Goal: Transaction & Acquisition: Subscribe to service/newsletter

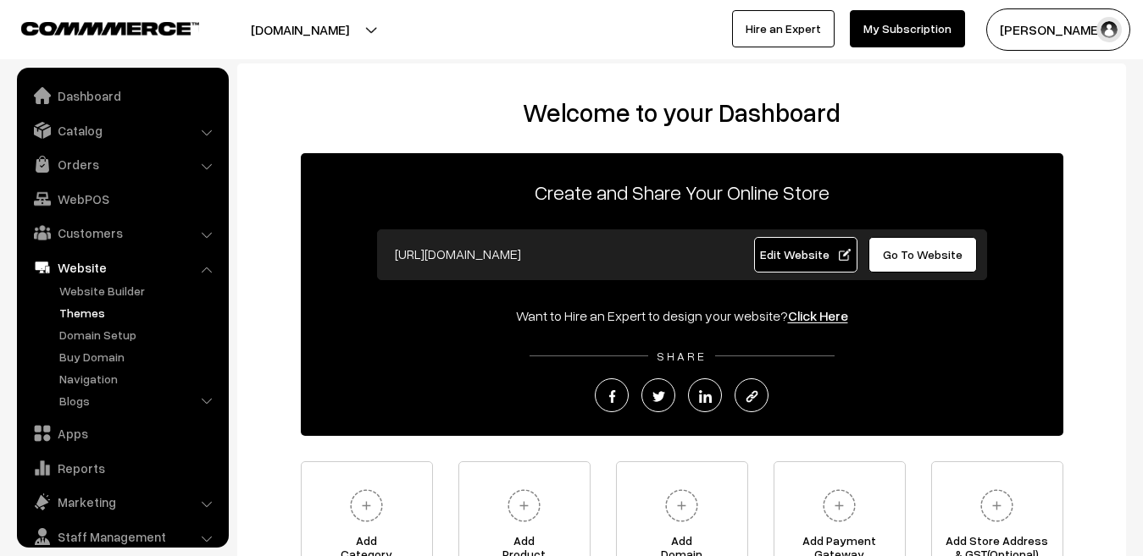
click at [85, 315] on link "Themes" at bounding box center [139, 313] width 168 height 18
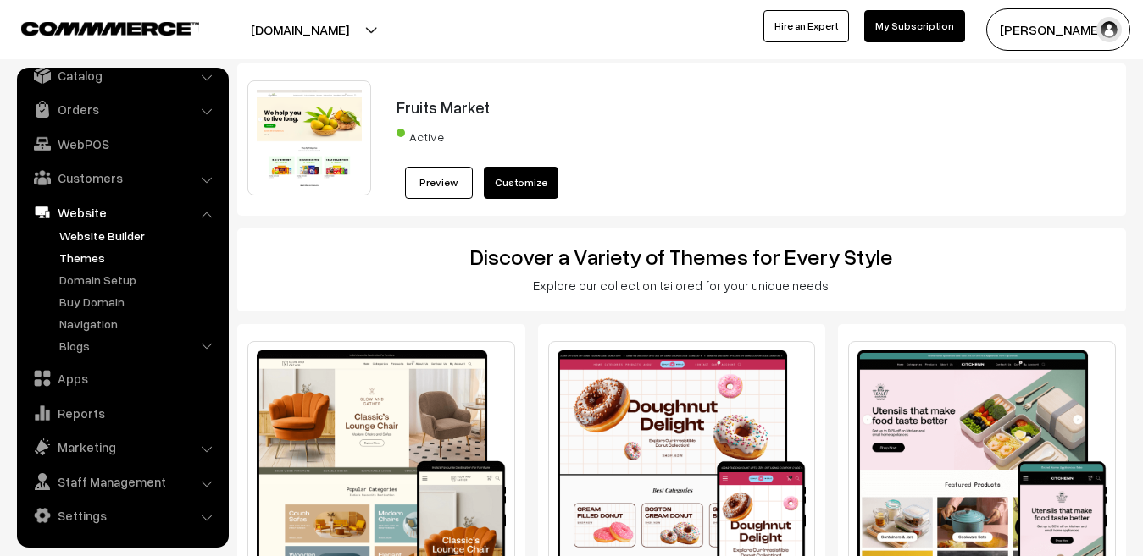
click at [102, 235] on link "Website Builder" at bounding box center [139, 236] width 168 height 18
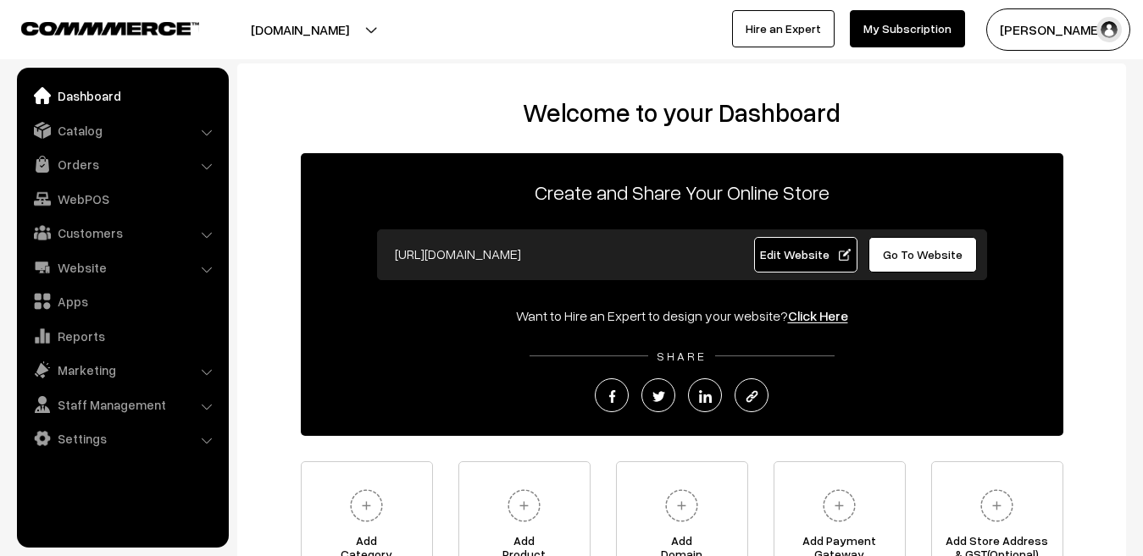
click at [910, 26] on link "My Subscription" at bounding box center [907, 28] width 115 height 37
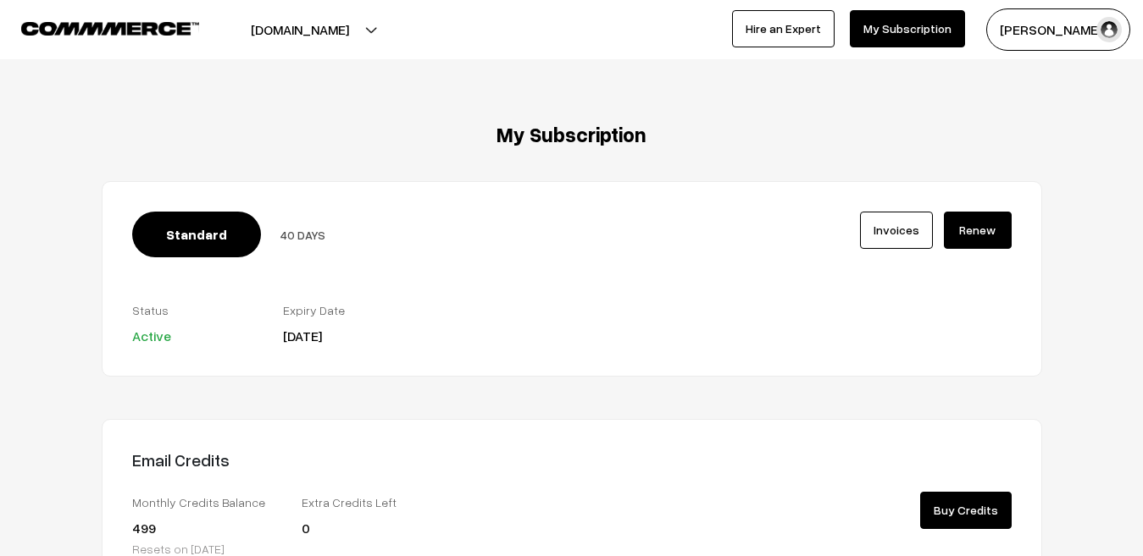
click at [295, 25] on button "[DOMAIN_NAME]" at bounding box center [299, 29] width 217 height 42
click at [213, 58] on div "rughjifarm.com Go to Website Create New Store HARIOM YADAV My Profile Refer & E…" at bounding box center [571, 29] width 1143 height 59
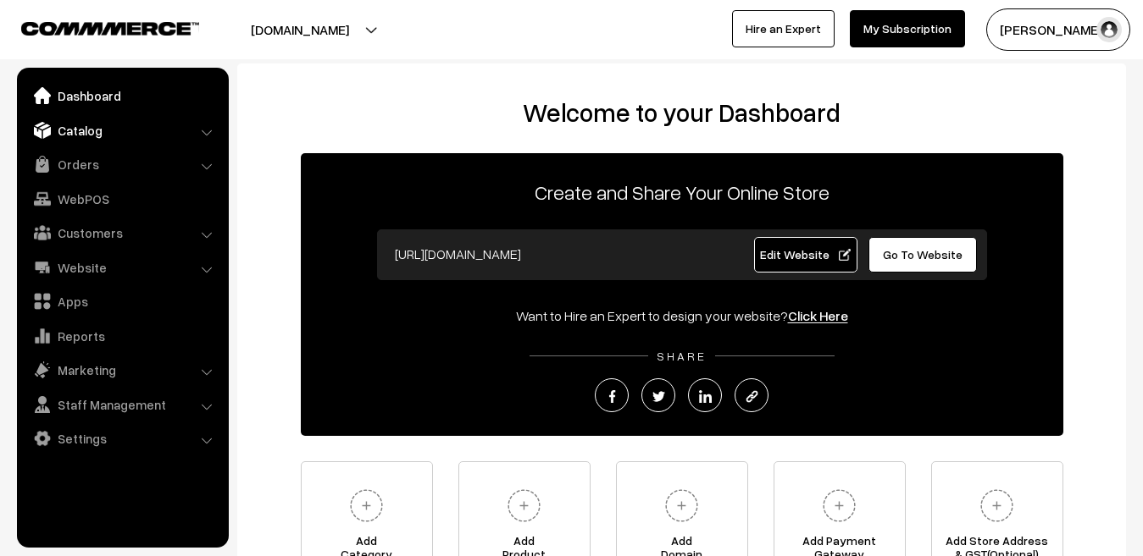
click at [136, 136] on link "Catalog" at bounding box center [122, 130] width 202 height 30
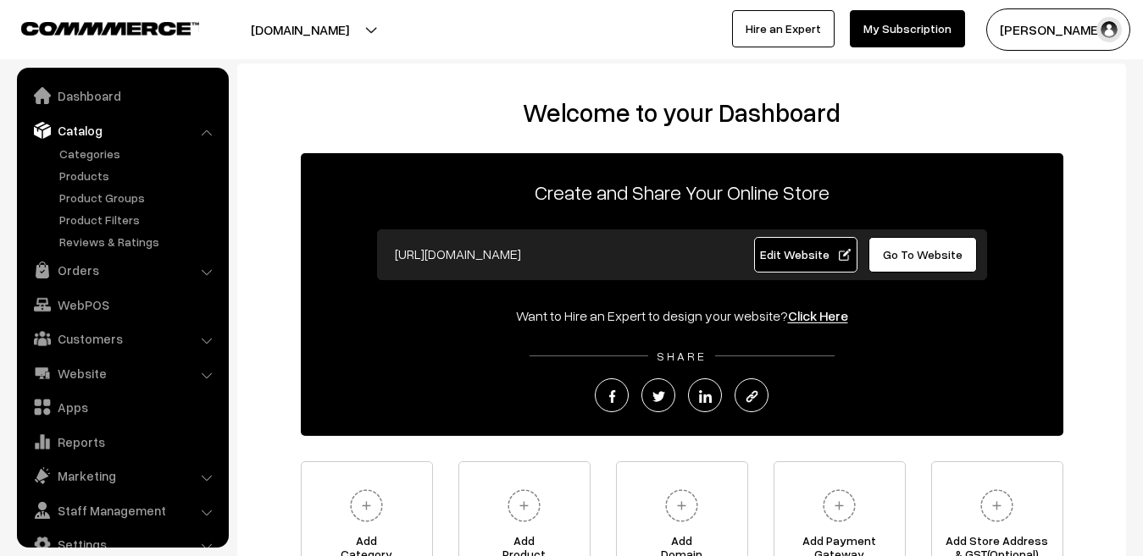
click at [136, 136] on link "Catalog" at bounding box center [122, 130] width 202 height 30
click at [207, 132] on li "Catalog Categories" at bounding box center [122, 183] width 203 height 136
click at [193, 131] on link "Catalog" at bounding box center [122, 130] width 202 height 30
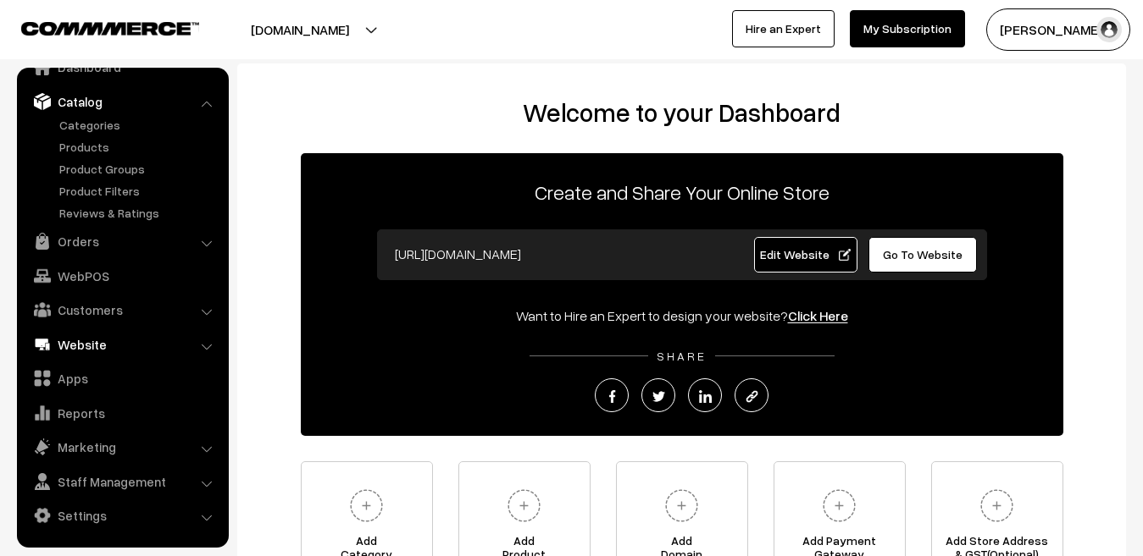
click at [105, 351] on link "Website" at bounding box center [122, 344] width 202 height 30
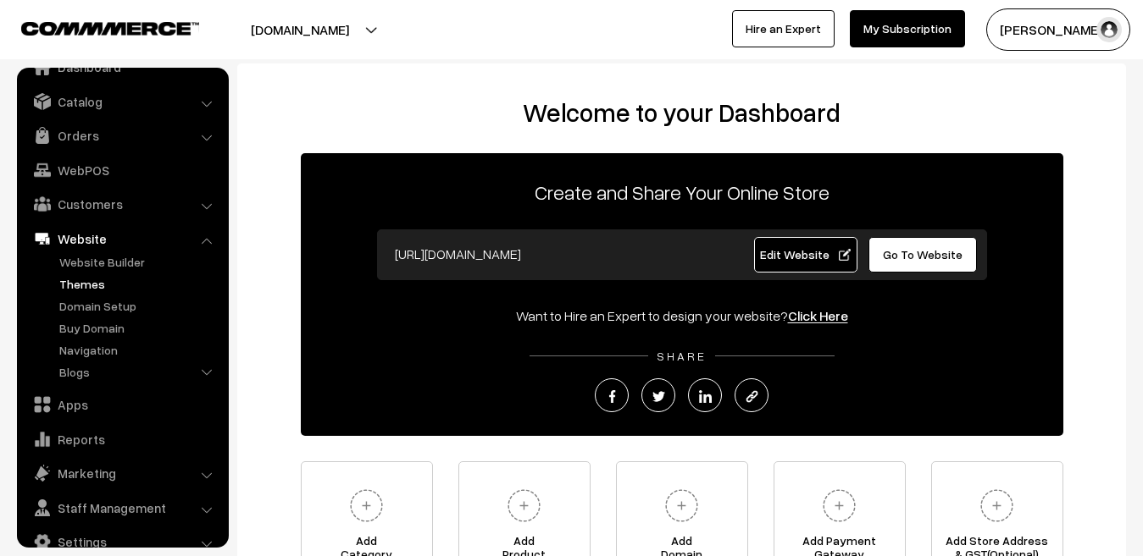
click at [83, 285] on link "Themes" at bounding box center [139, 284] width 168 height 18
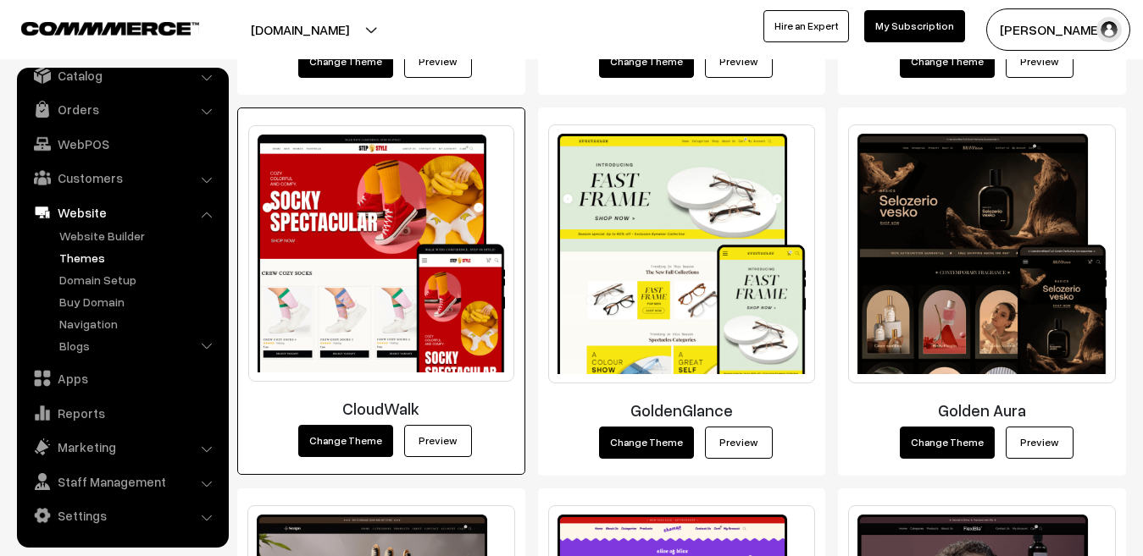
scroll to position [597, 0]
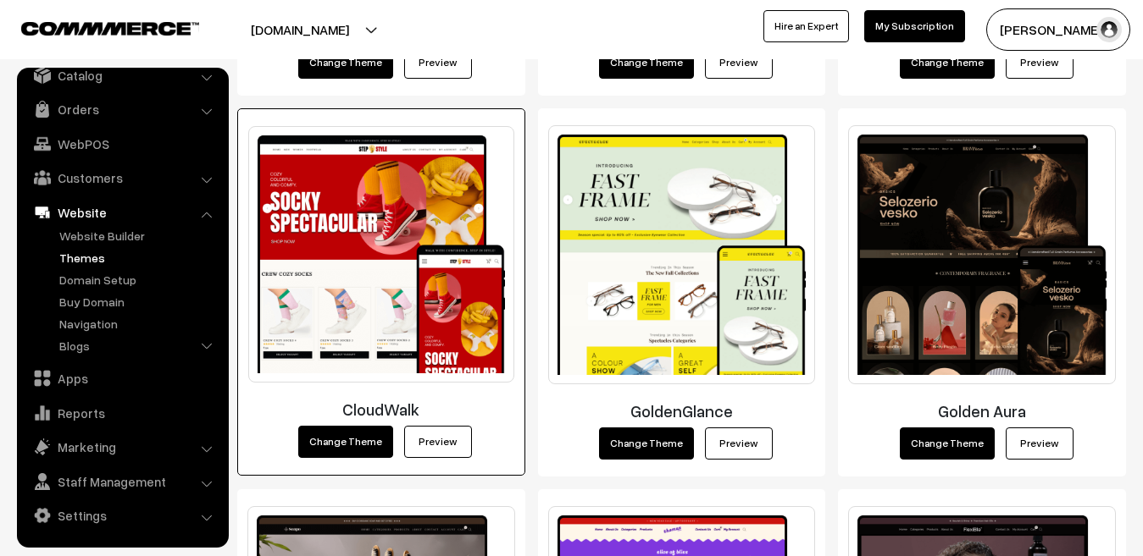
click at [425, 447] on link "Preview" at bounding box center [438, 442] width 68 height 32
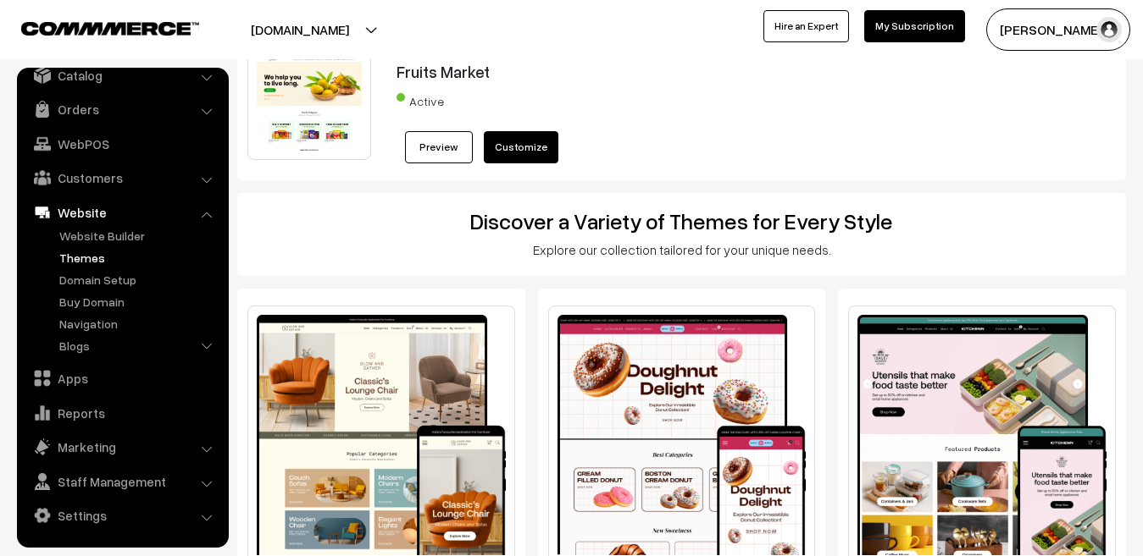
scroll to position [214, 0]
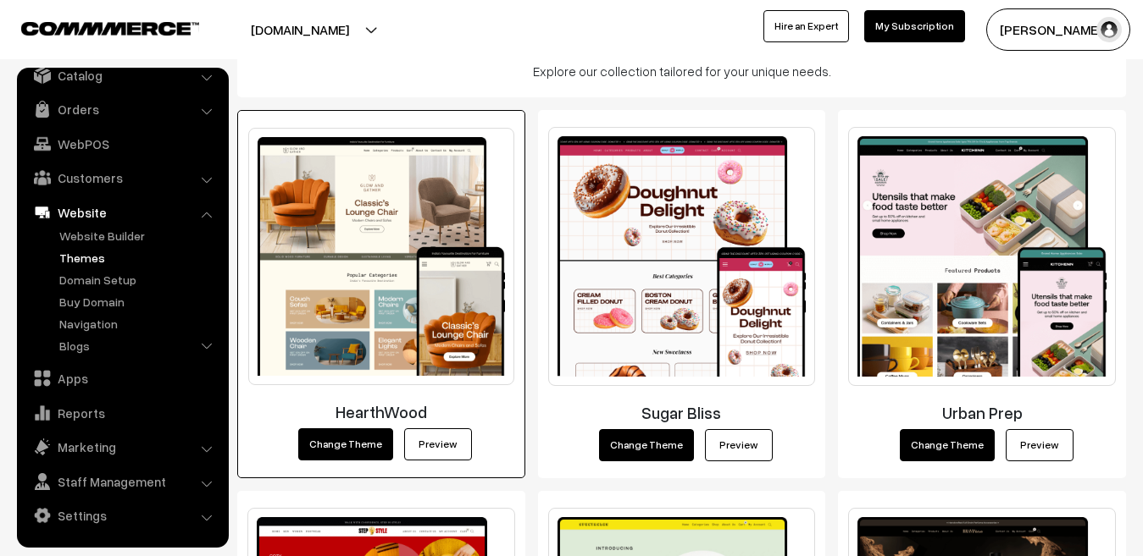
click at [439, 448] on link "Preview" at bounding box center [438, 445] width 68 height 32
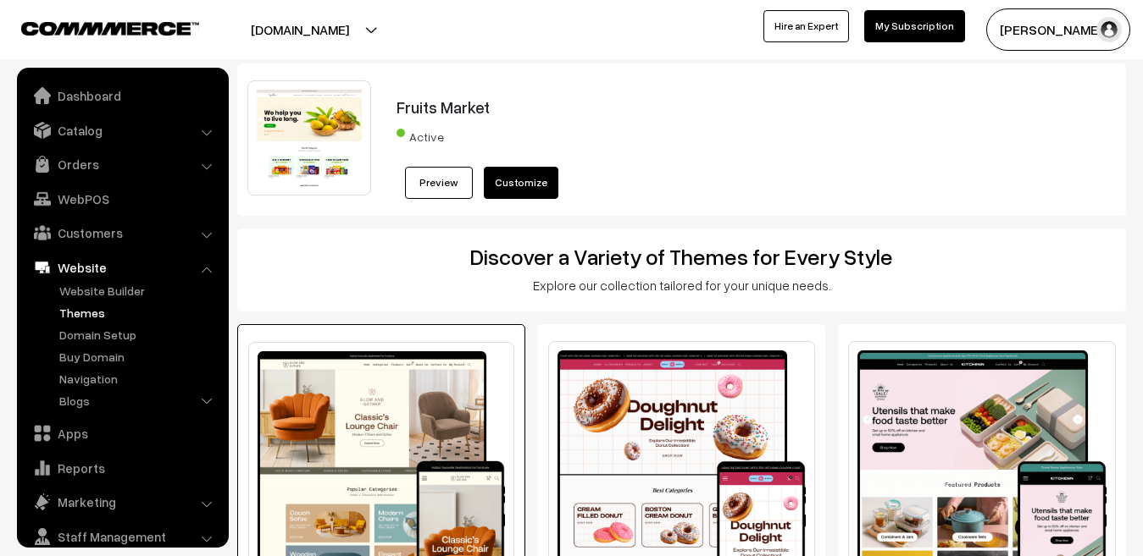
scroll to position [55, 0]
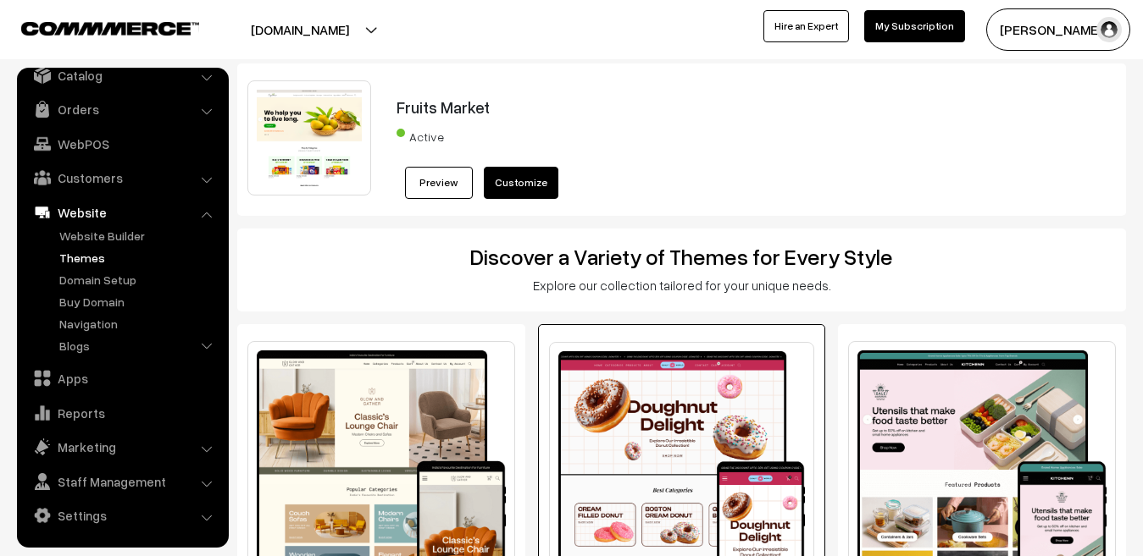
click at [642, 453] on img at bounding box center [682, 470] width 266 height 257
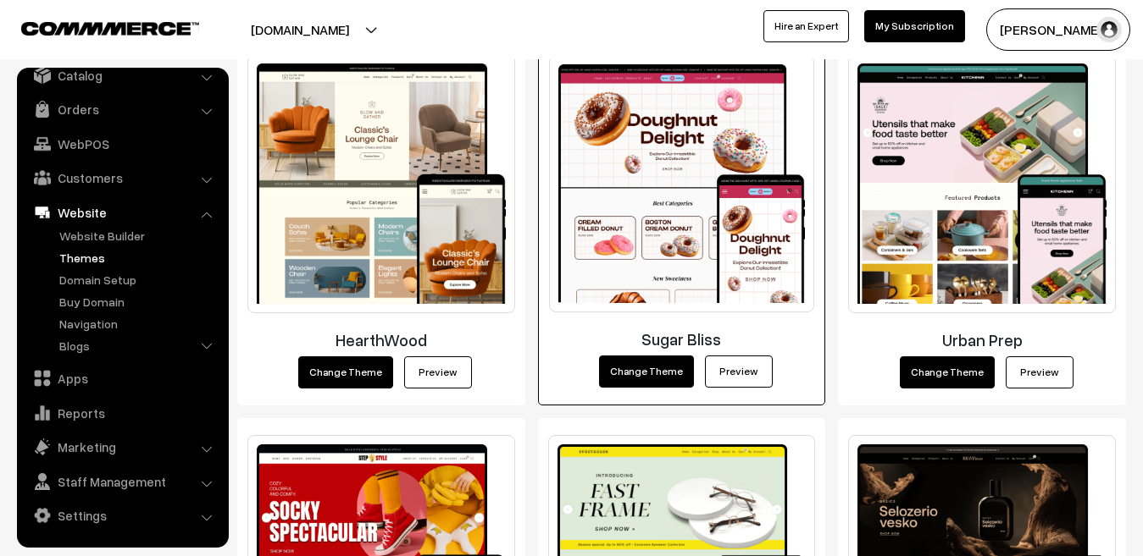
scroll to position [290, 0]
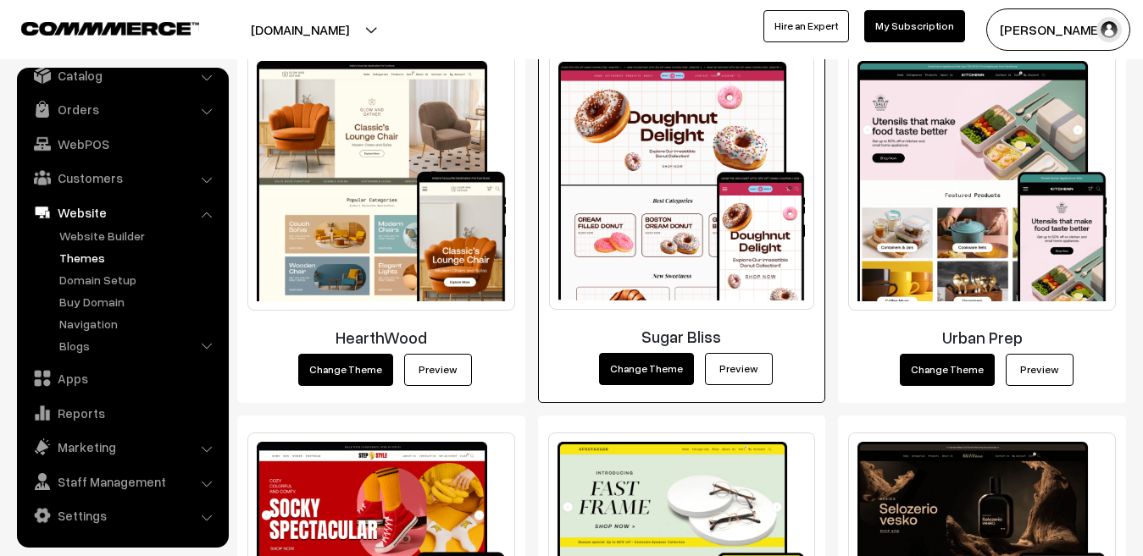
click at [728, 368] on link "Preview" at bounding box center [739, 369] width 68 height 32
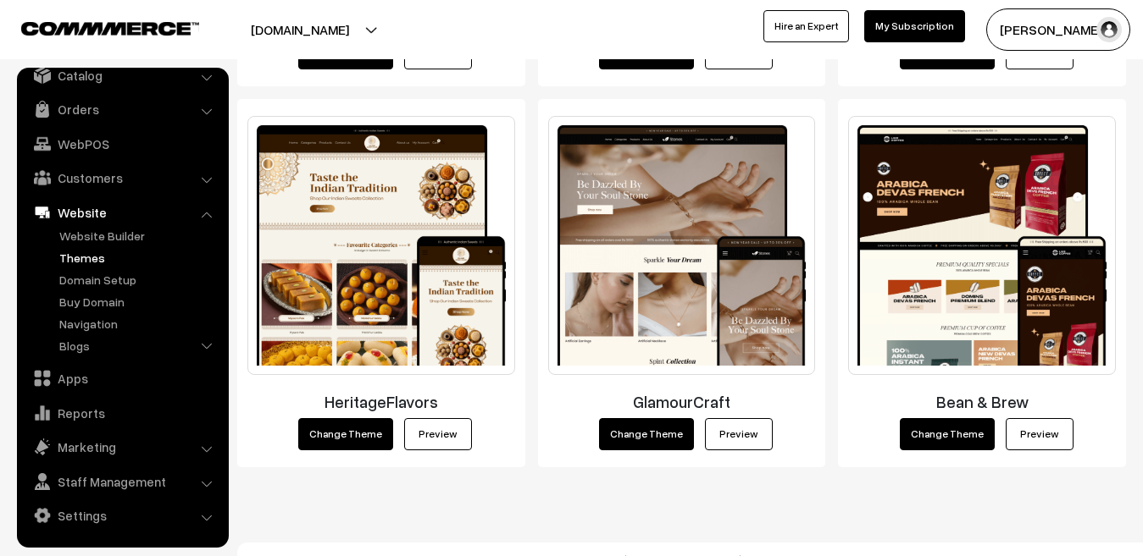
scroll to position [2151, 0]
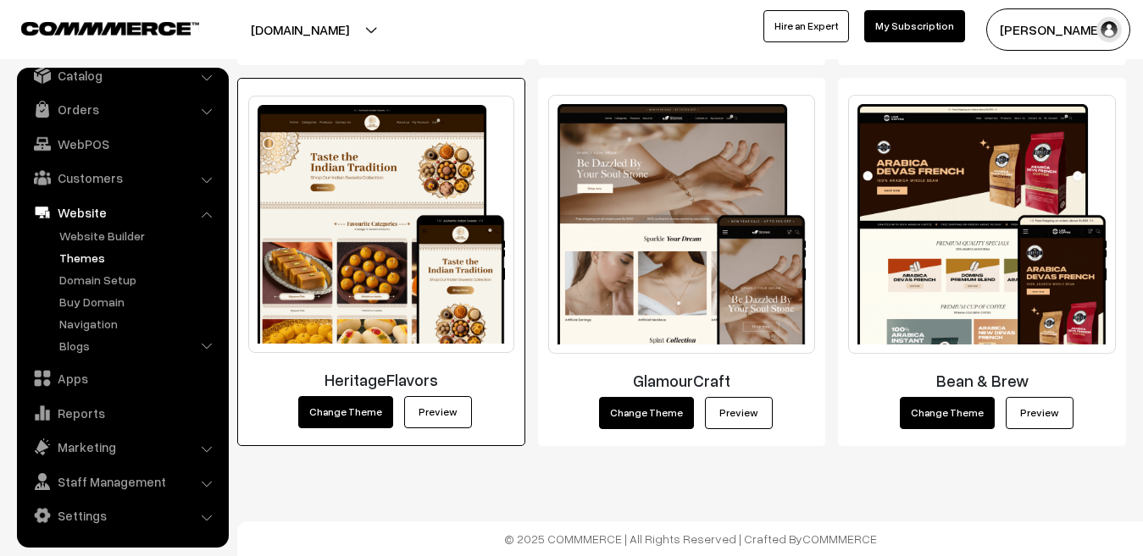
click at [445, 408] on link "Preview" at bounding box center [438, 412] width 68 height 32
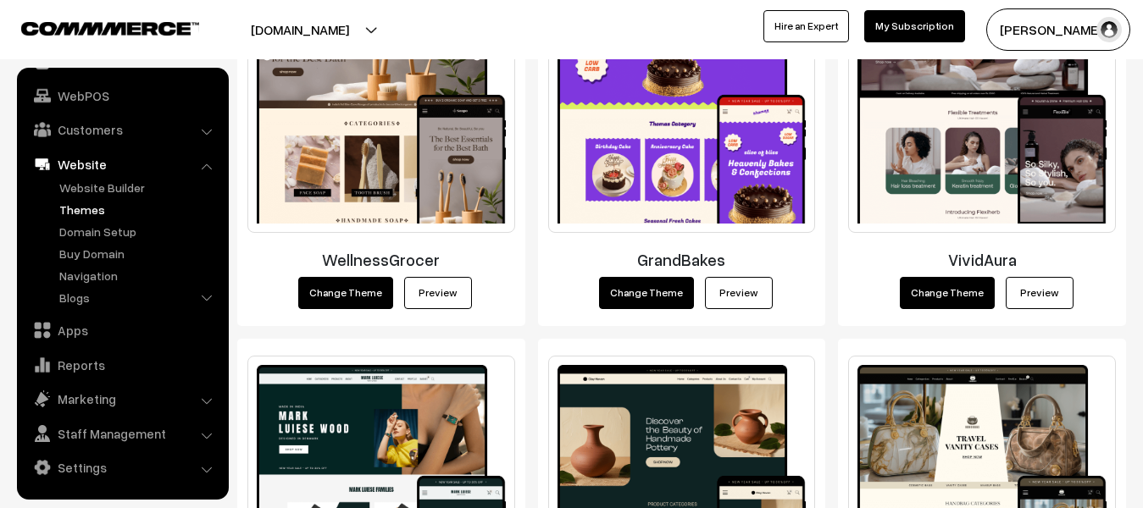
scroll to position [1132, 0]
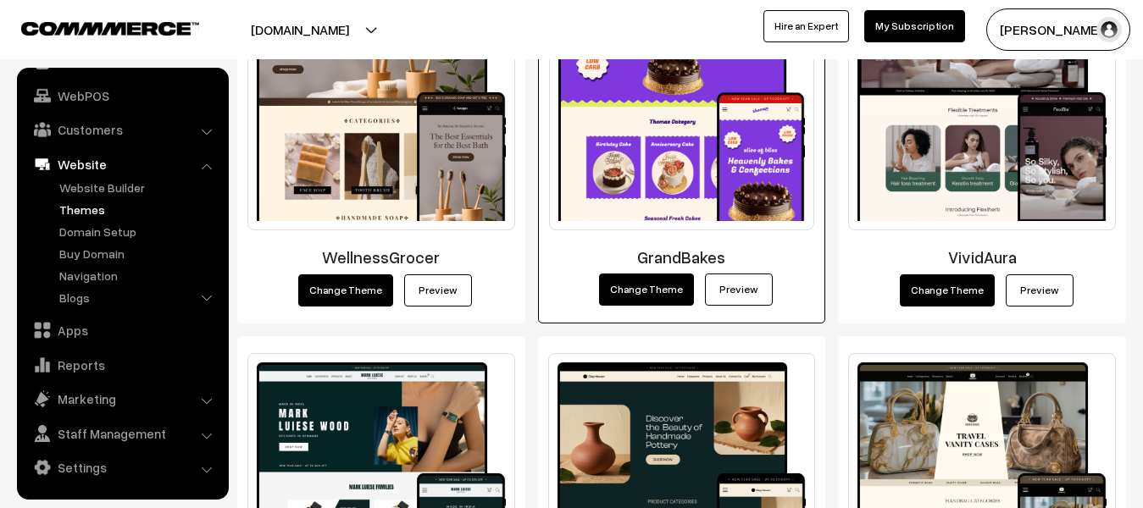
click at [741, 285] on link "Preview" at bounding box center [739, 290] width 68 height 32
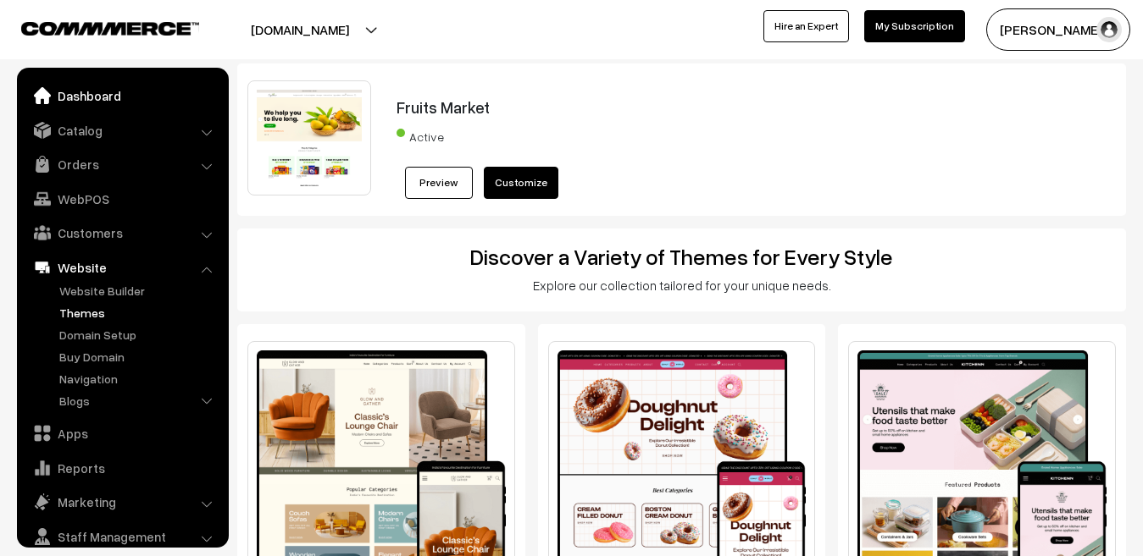
click at [91, 93] on link "Dashboard" at bounding box center [122, 95] width 202 height 30
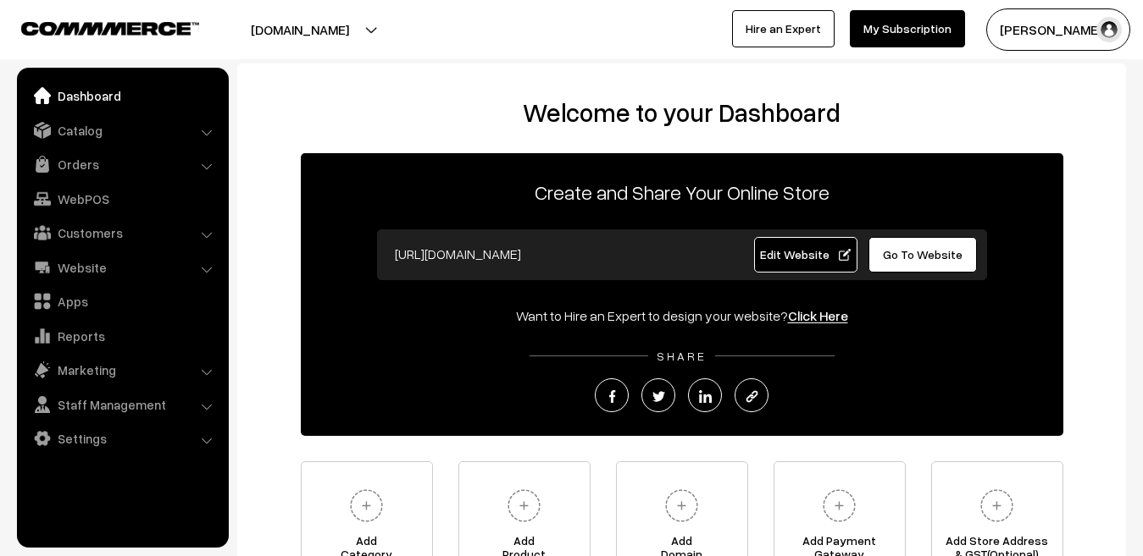
click at [900, 39] on link "My Subscription" at bounding box center [907, 28] width 115 height 37
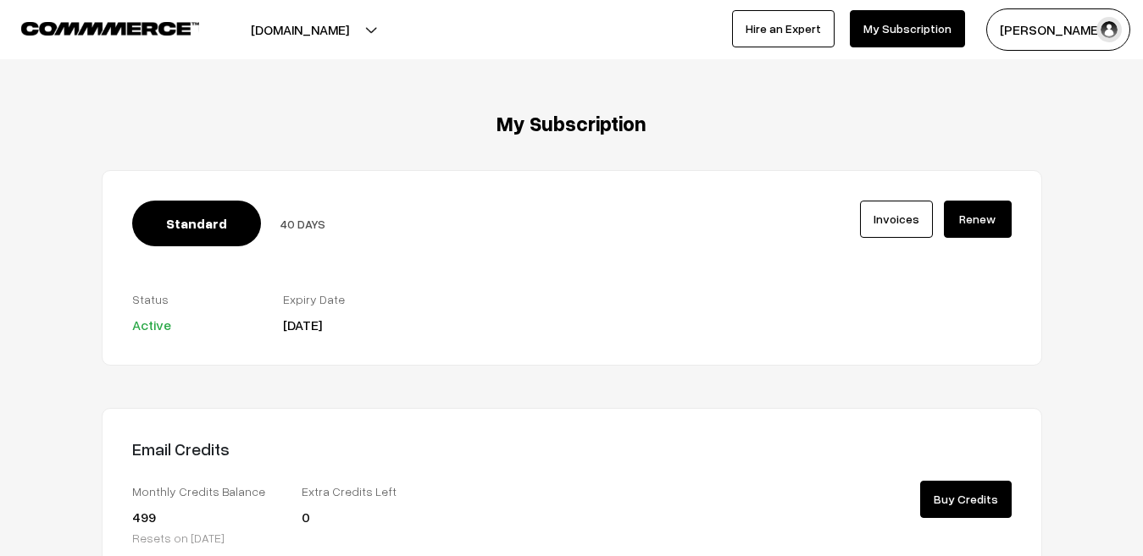
scroll to position [6, 0]
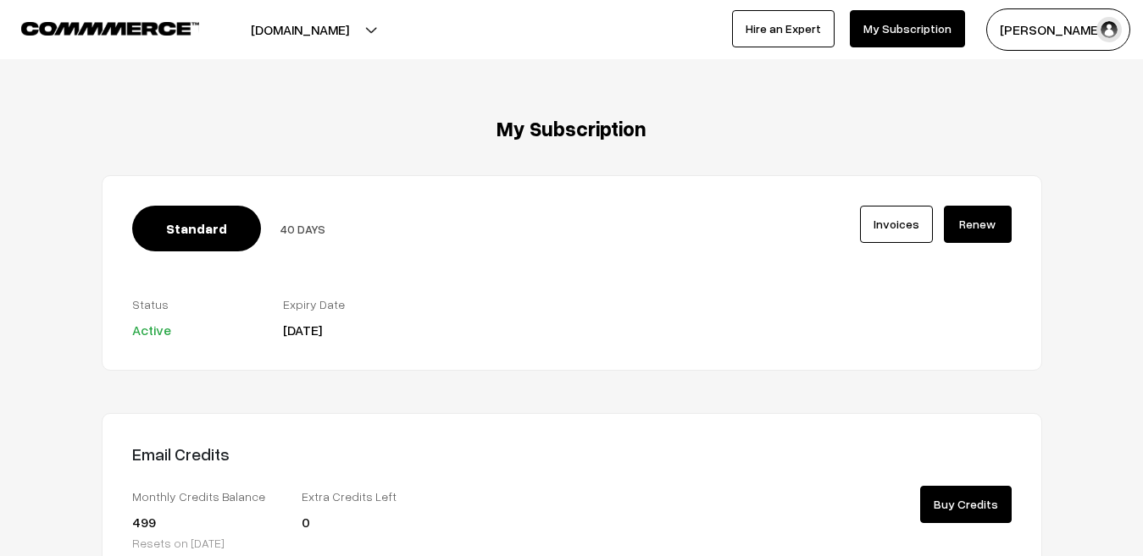
click at [976, 226] on link "Renew" at bounding box center [978, 224] width 68 height 37
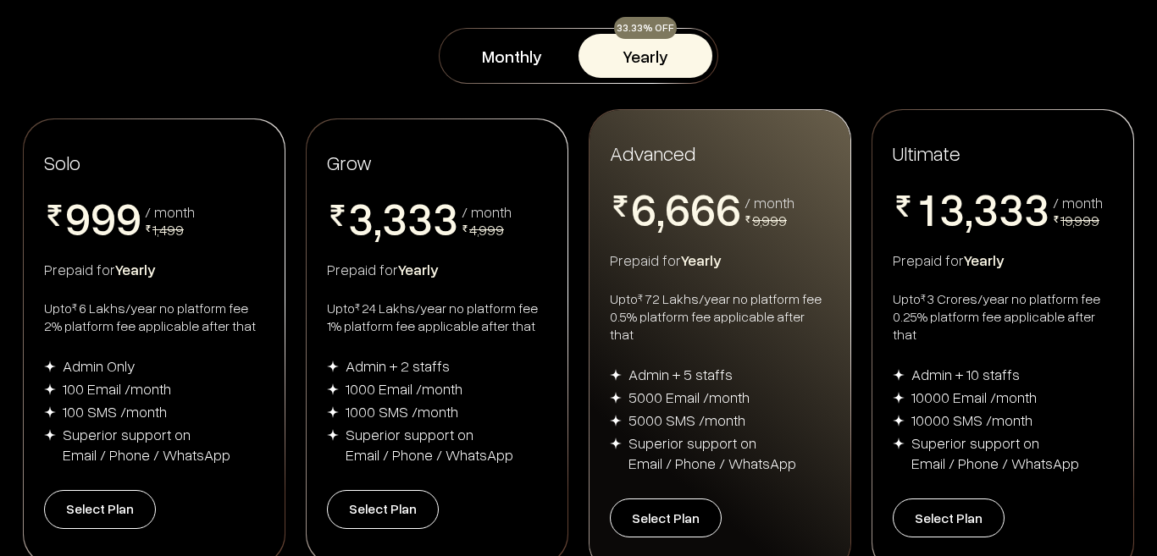
scroll to position [254, 0]
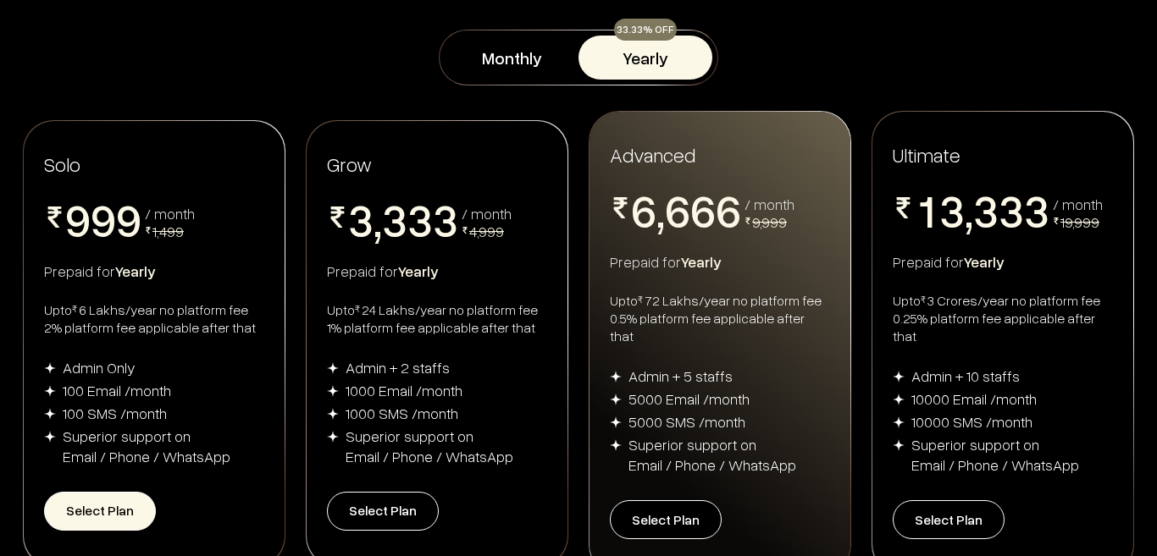
click at [95, 512] on button "Select Plan" at bounding box center [100, 511] width 112 height 39
